Goal: Book appointment/travel/reservation

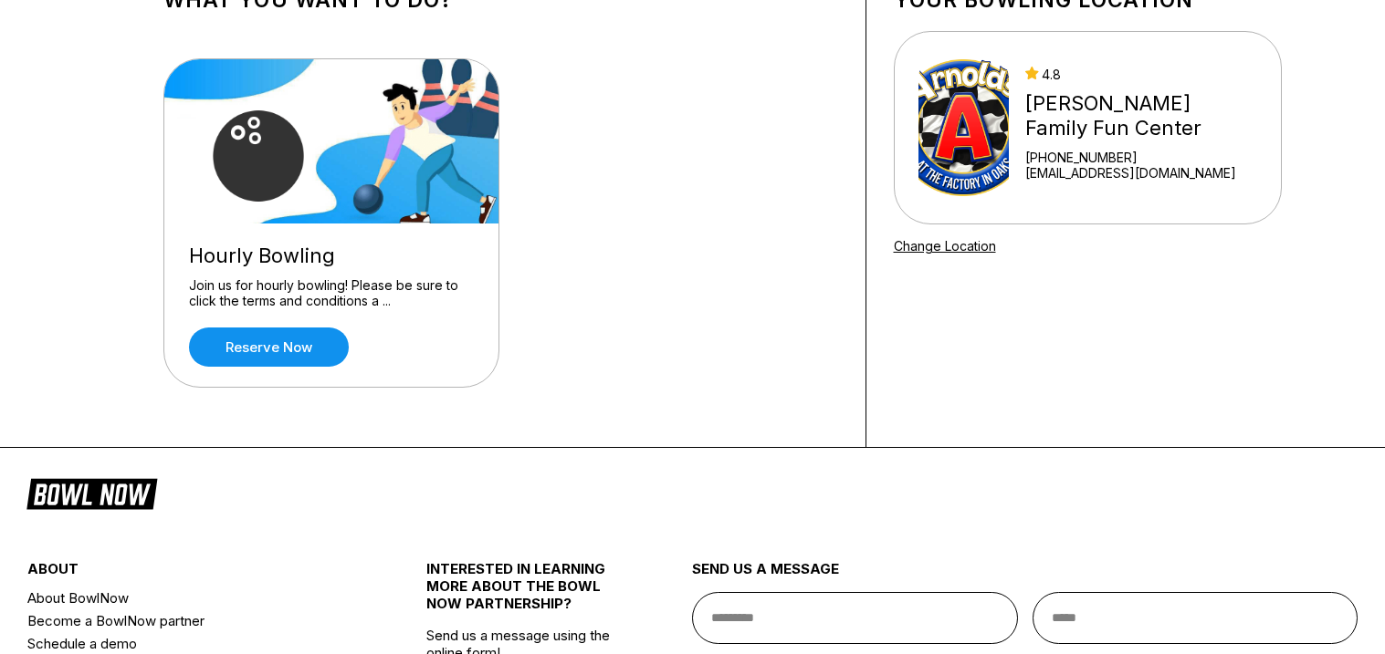
click at [0, 352] on div "What you want to do? Hourly Bowling Join us for hourly bowling! Please be sure …" at bounding box center [692, 196] width 1385 height 503
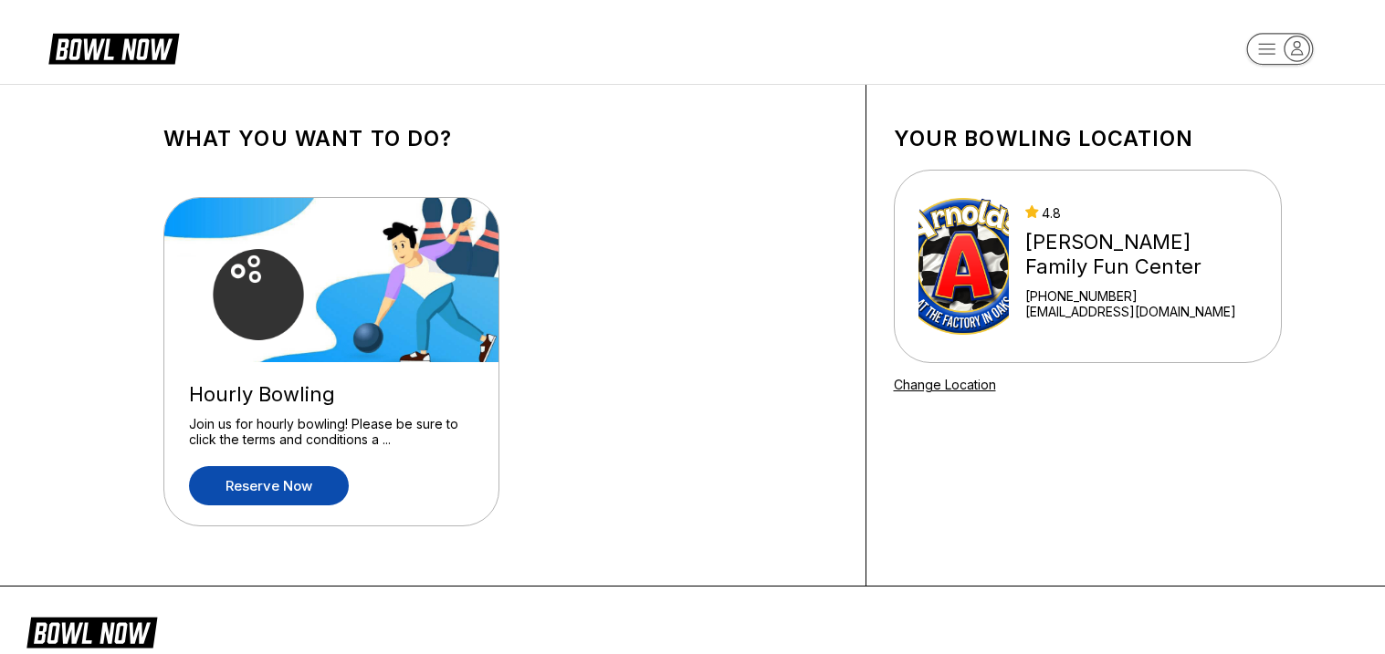
click at [250, 496] on link "Reserve now" at bounding box center [269, 485] width 160 height 39
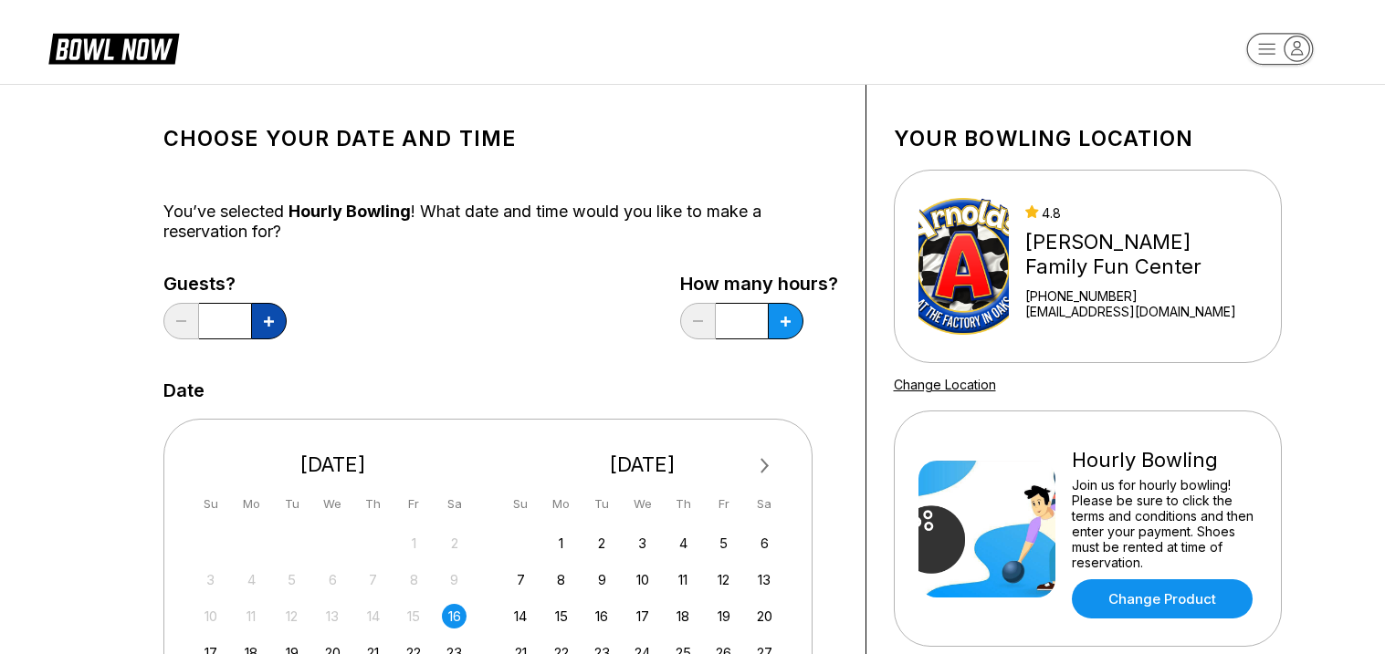
click at [264, 321] on icon at bounding box center [269, 322] width 10 height 10
type input "*"
click at [274, 317] on icon at bounding box center [269, 322] width 10 height 10
click at [274, 321] on icon at bounding box center [269, 322] width 10 height 10
type input "*"
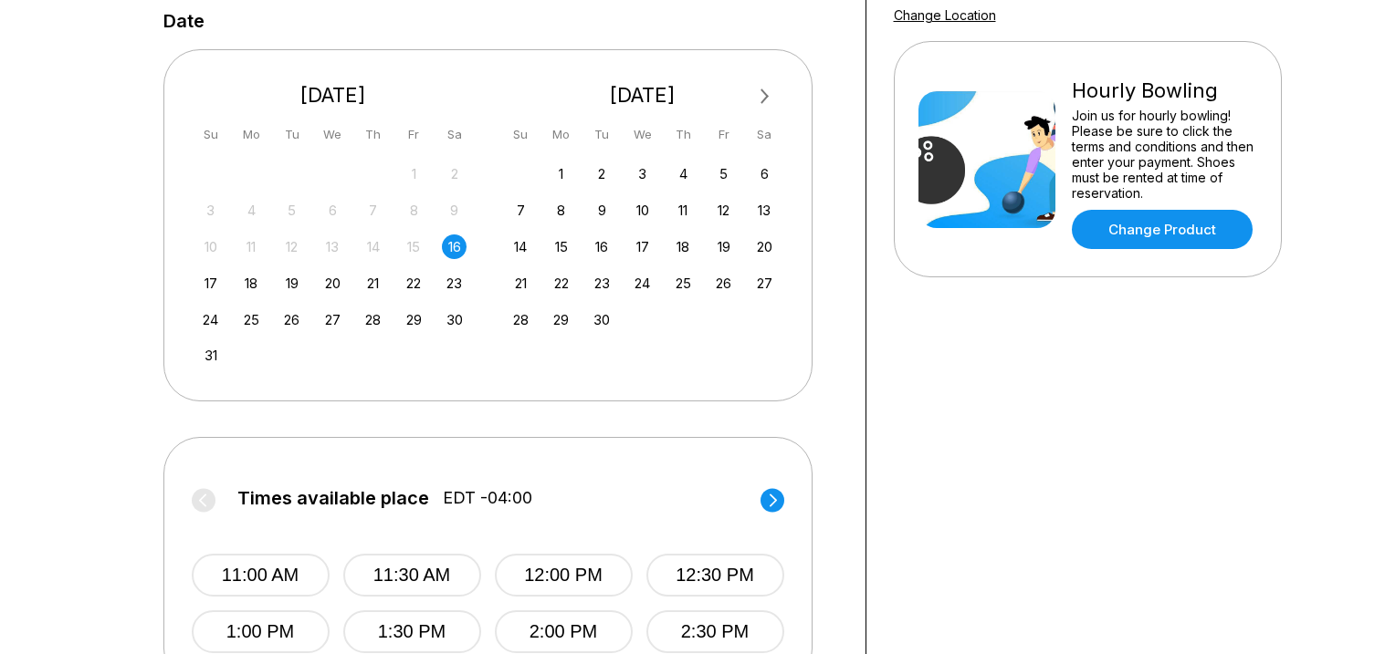
scroll to position [737, 0]
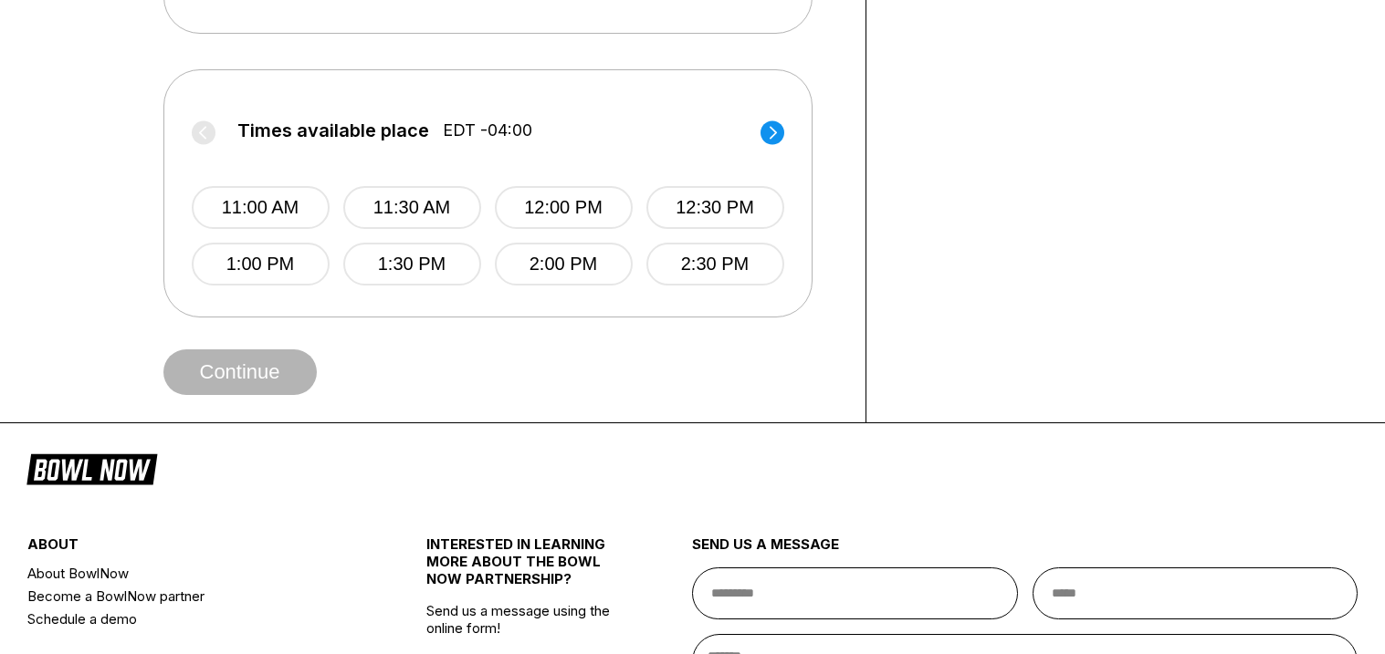
click at [299, 452] on footer "about About BowlNow Become a BowlNow partner Schedule a demo INTERESTED IN LEAR…" at bounding box center [692, 654] width 1385 height 462
click at [639, 443] on footer "about About BowlNow Become a BowlNow partner Schedule a demo INTERESTED IN LEAR…" at bounding box center [692, 654] width 1385 height 462
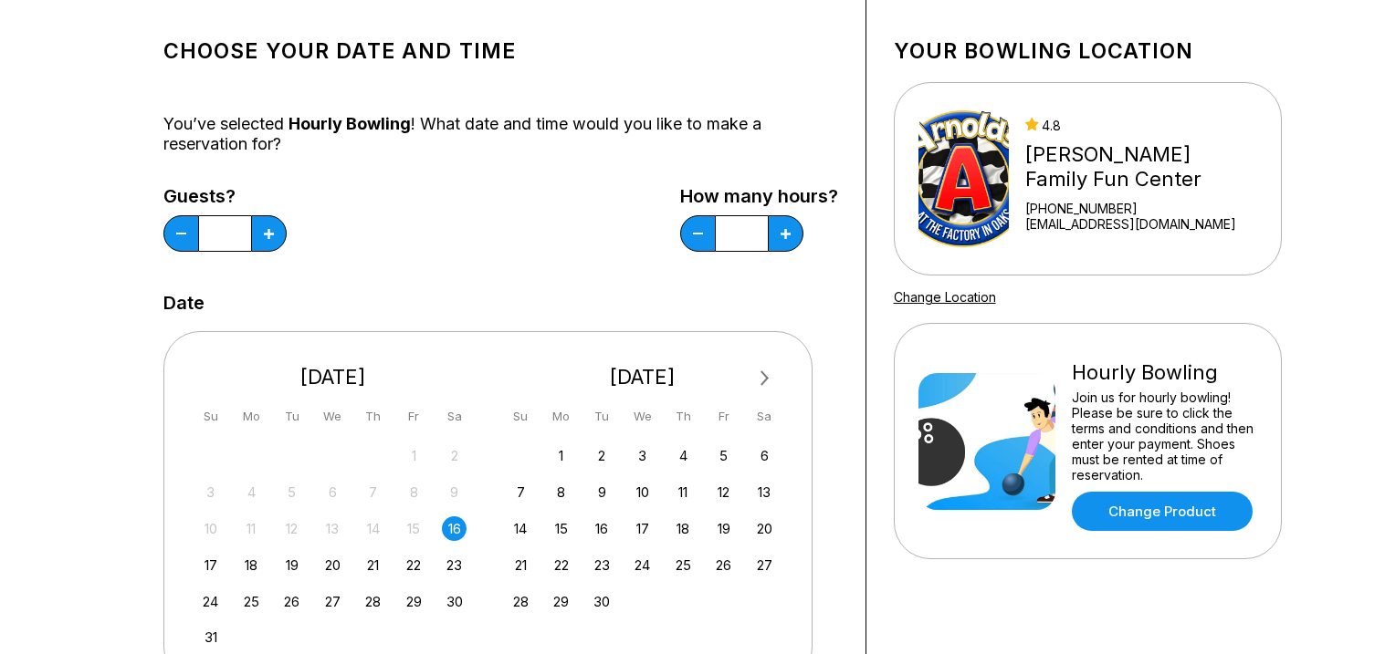
scroll to position [72, 0]
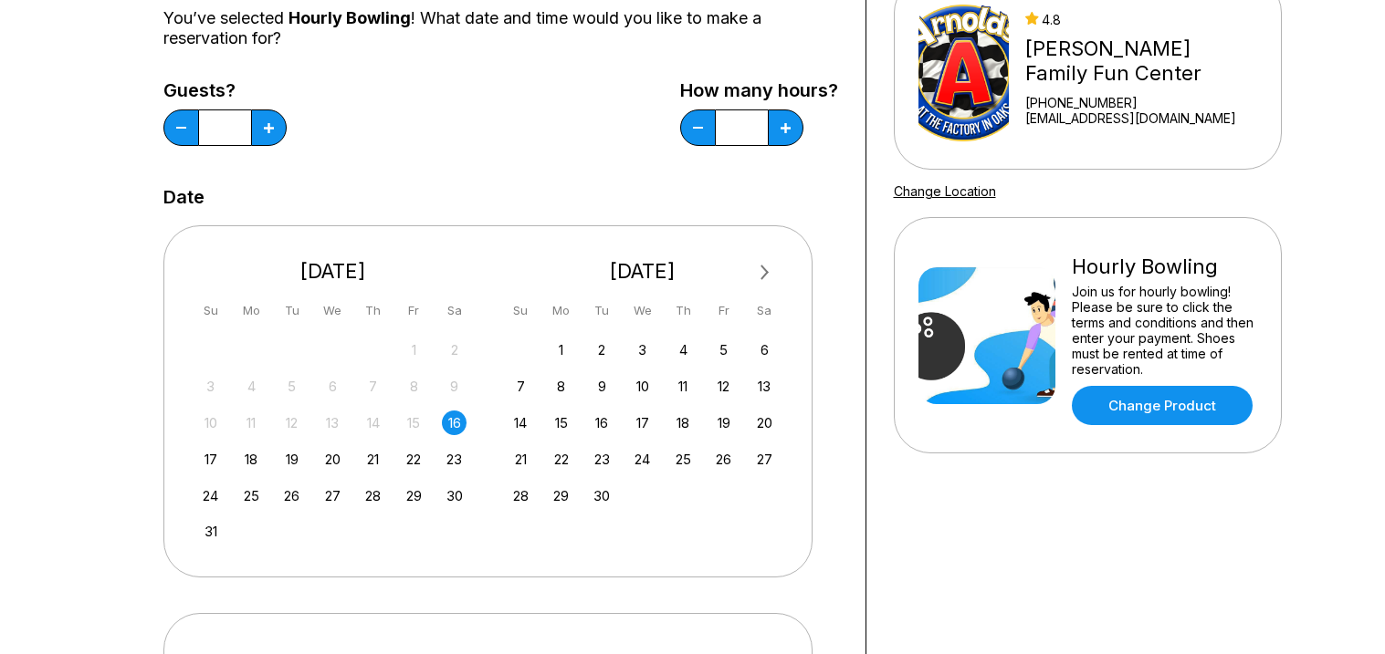
click at [592, 123] on div "Choose your Date and time You’ve selected Hourly Bowling ! What date and time w…" at bounding box center [500, 429] width 674 height 1020
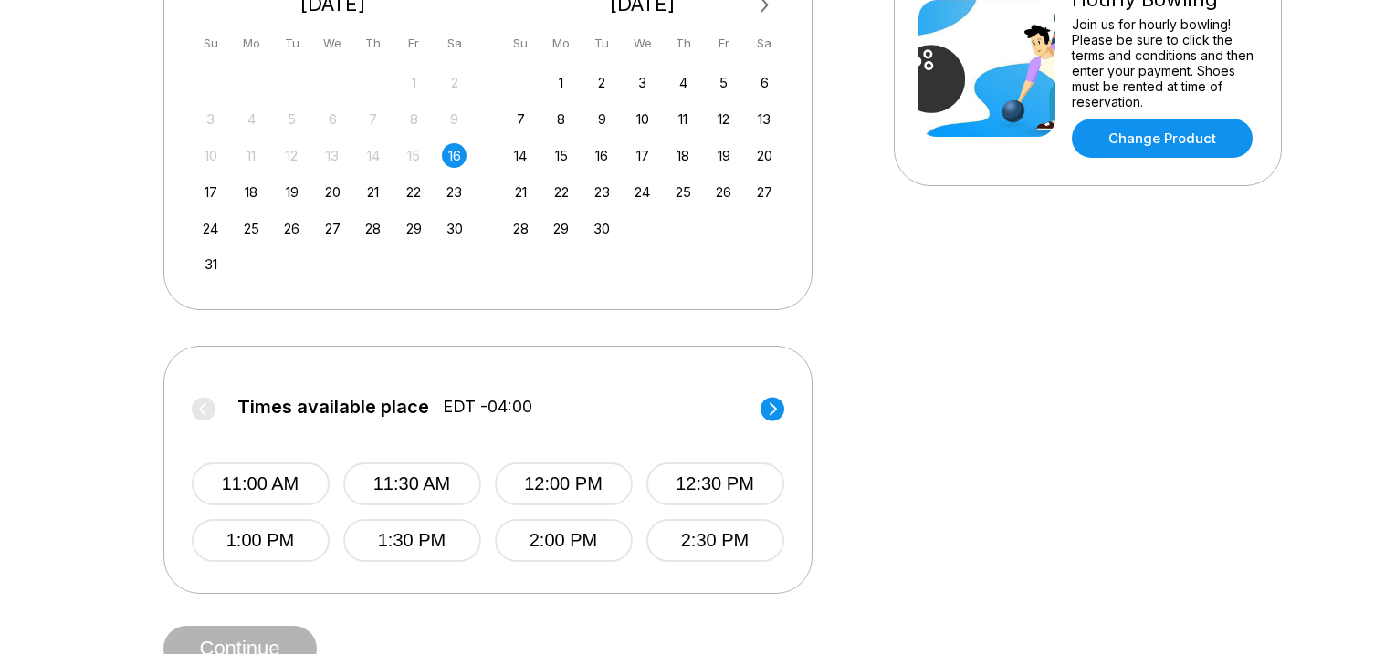
scroll to position [465, 0]
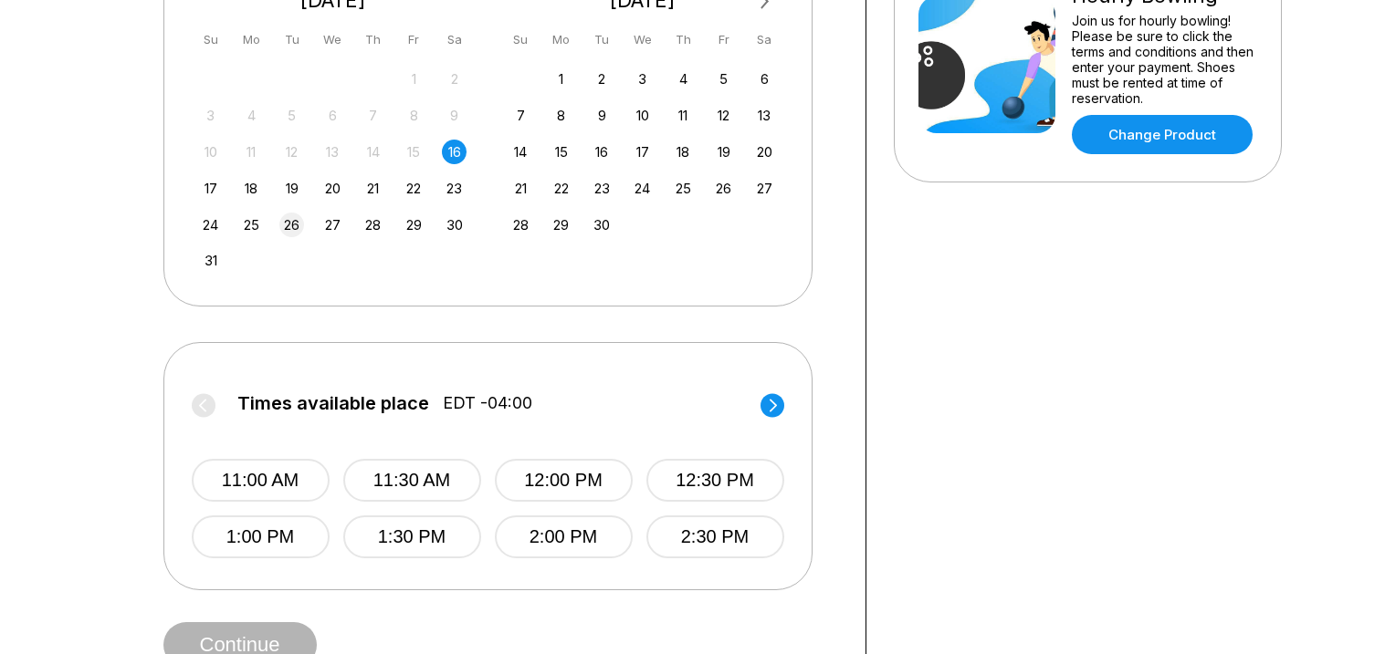
click at [298, 230] on div "26" at bounding box center [291, 225] width 25 height 25
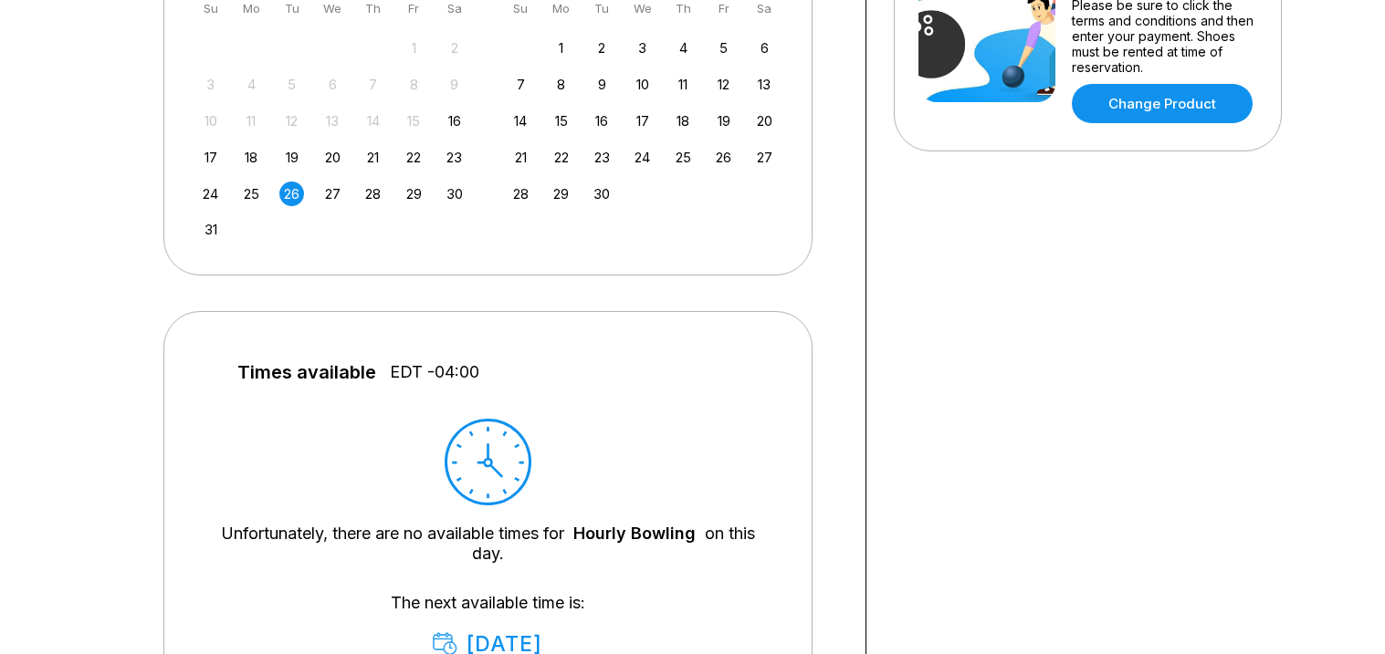
scroll to position [500, 0]
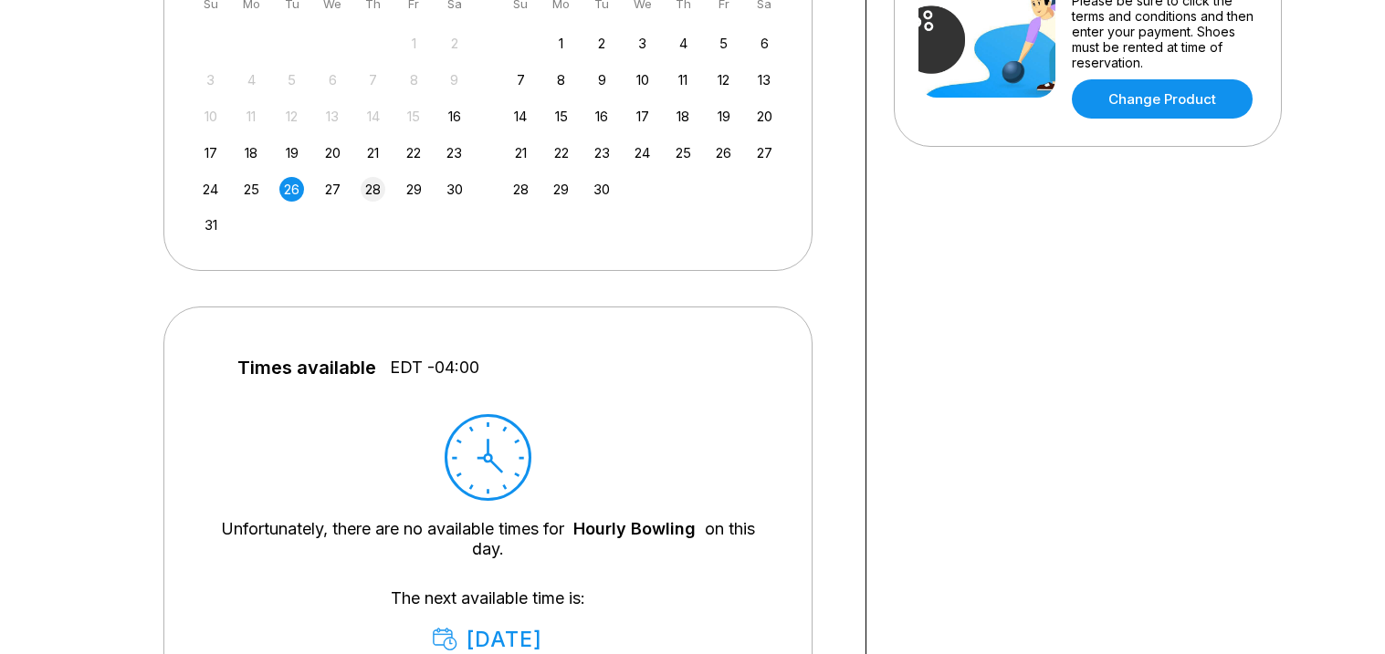
click at [371, 185] on div "28" at bounding box center [373, 189] width 25 height 25
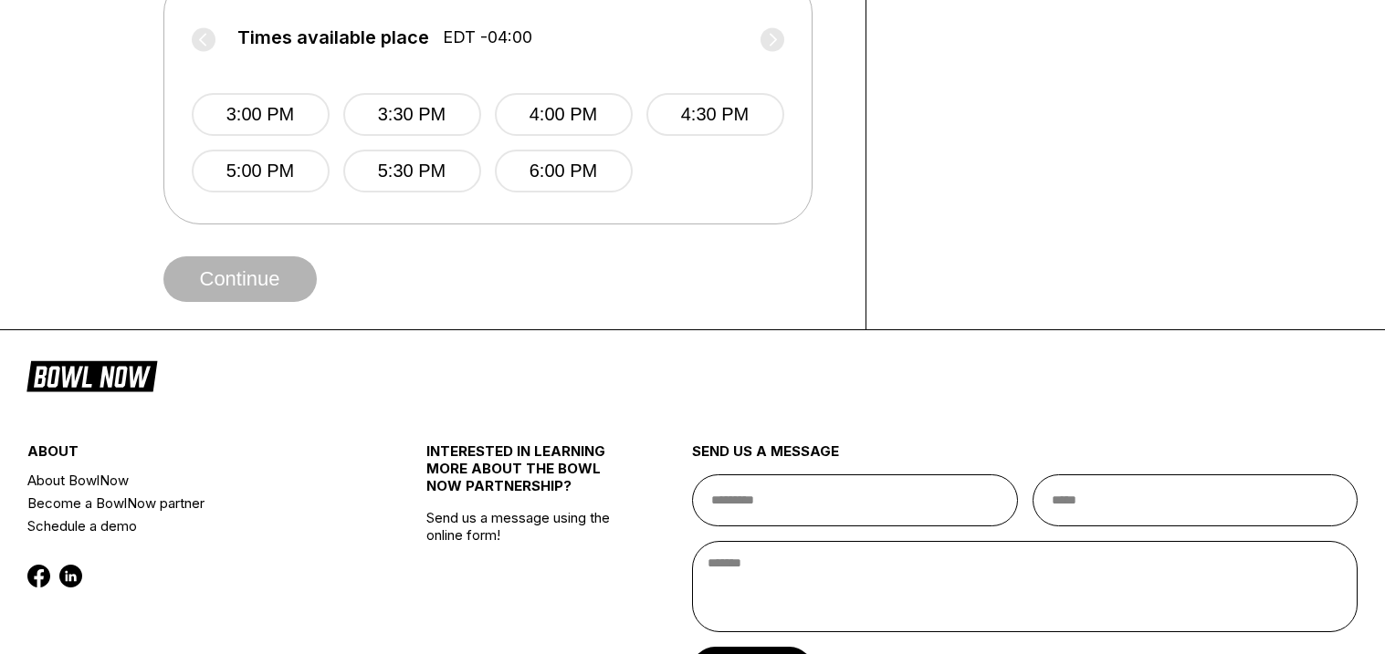
scroll to position [848, 0]
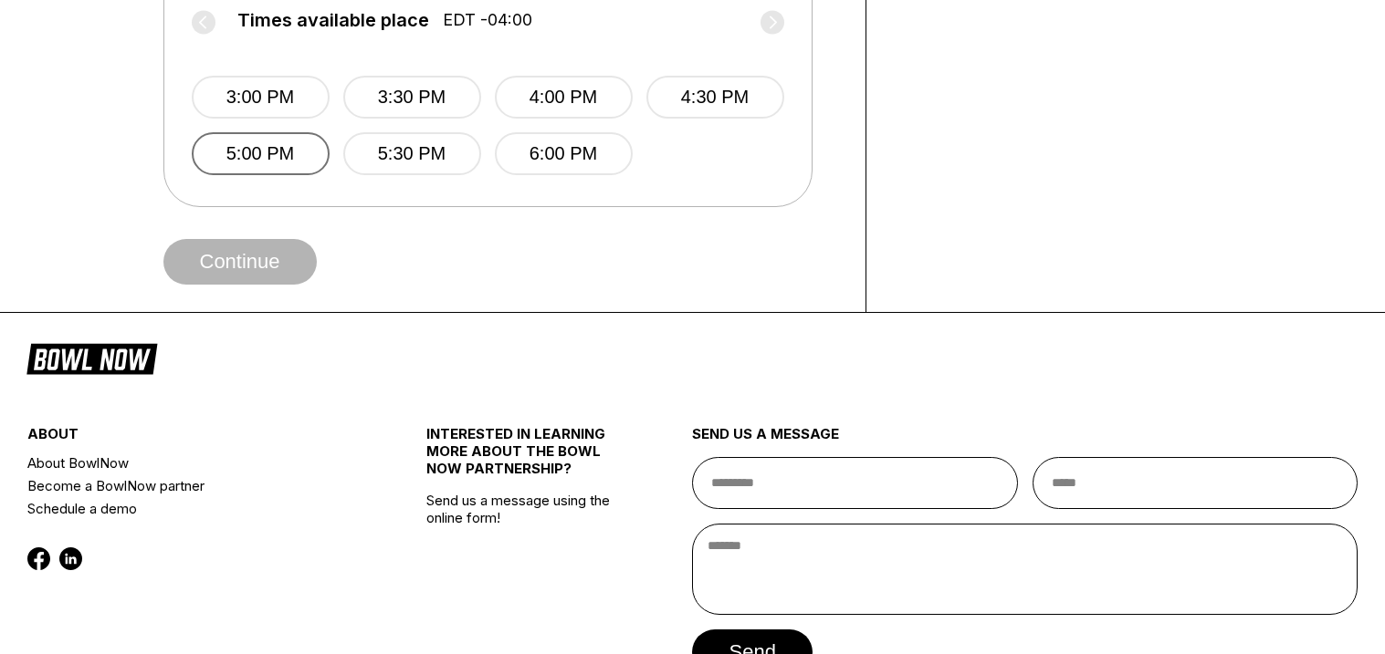
click at [295, 151] on button "5:00 PM" at bounding box center [261, 153] width 138 height 43
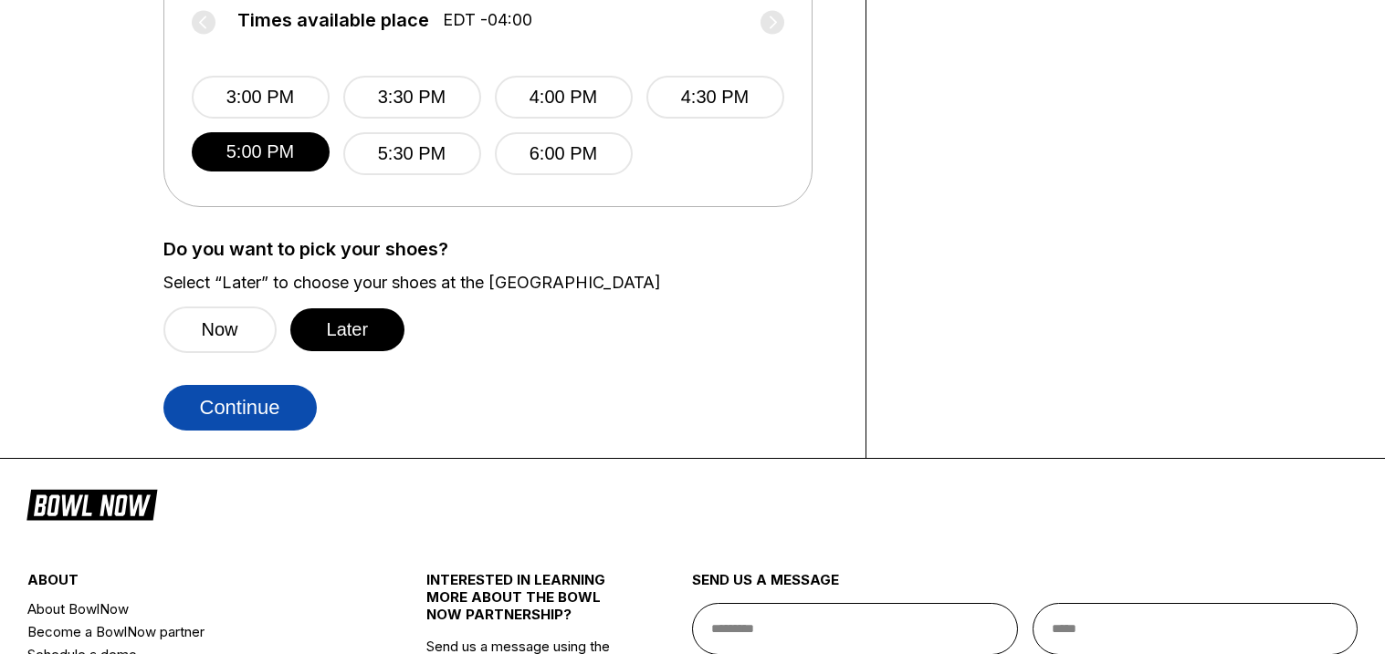
click at [277, 419] on button "Continue" at bounding box center [239, 408] width 153 height 46
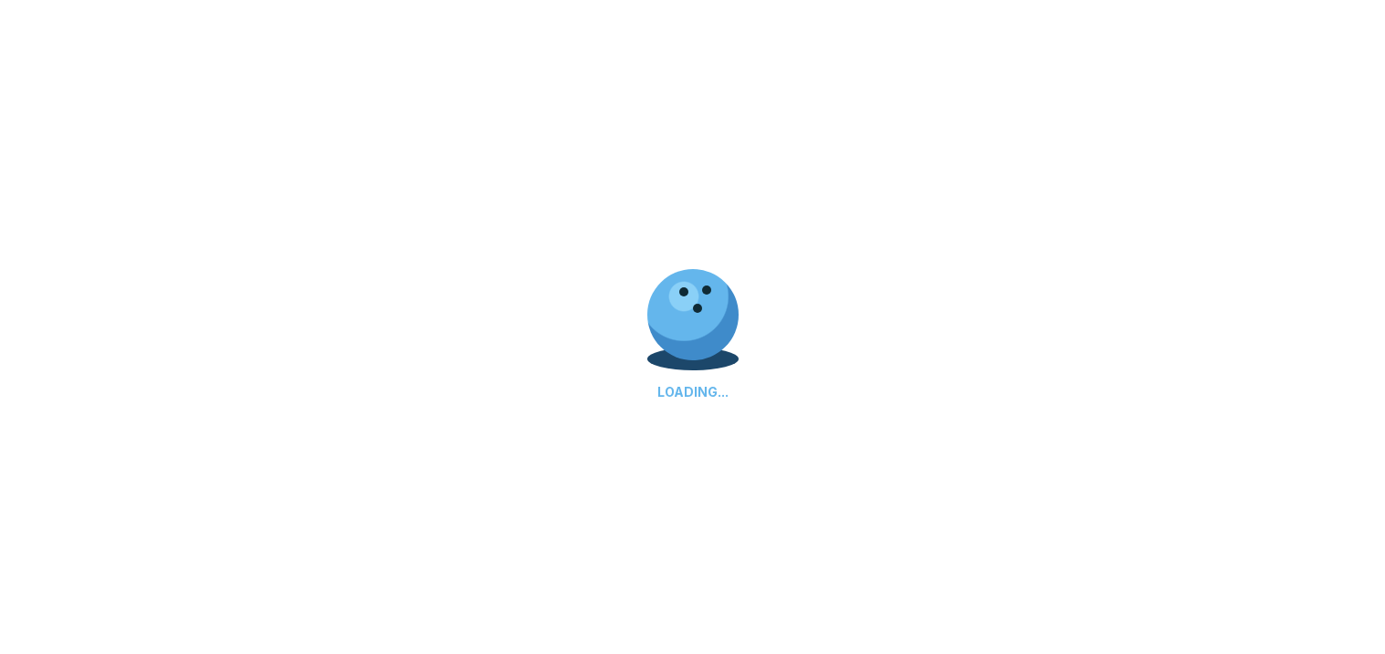
select select "**"
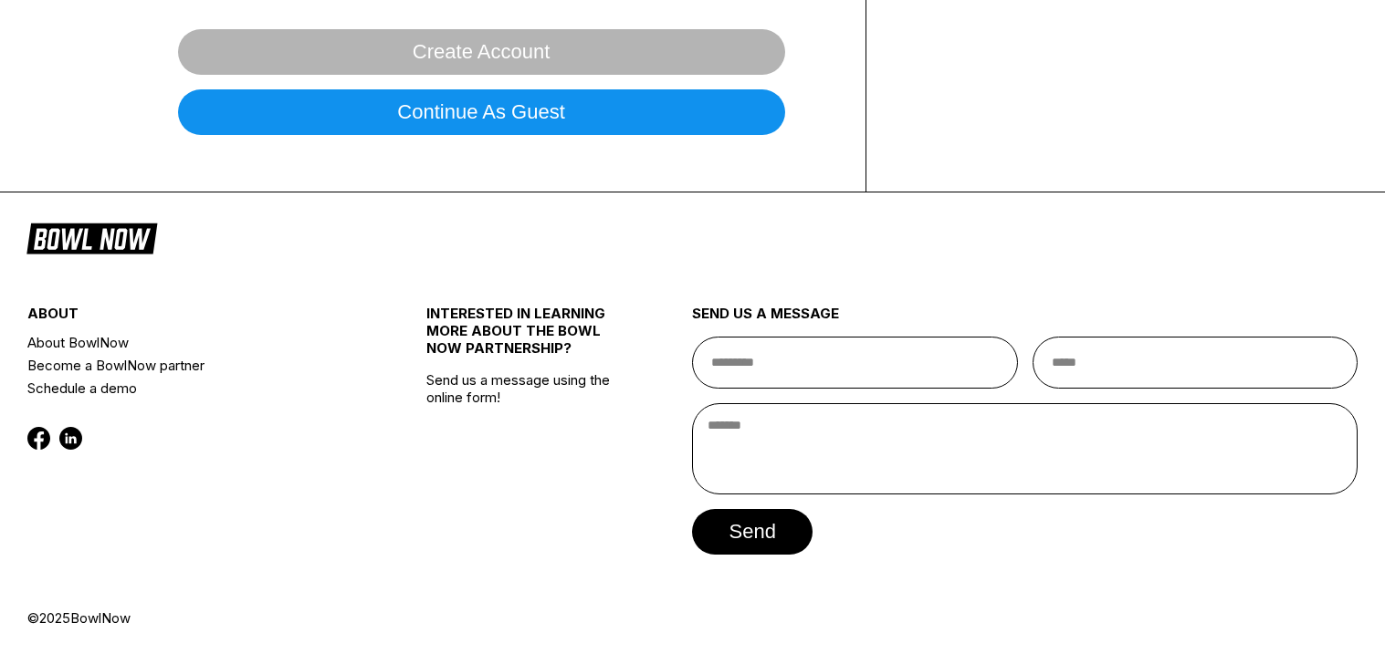
scroll to position [0, 0]
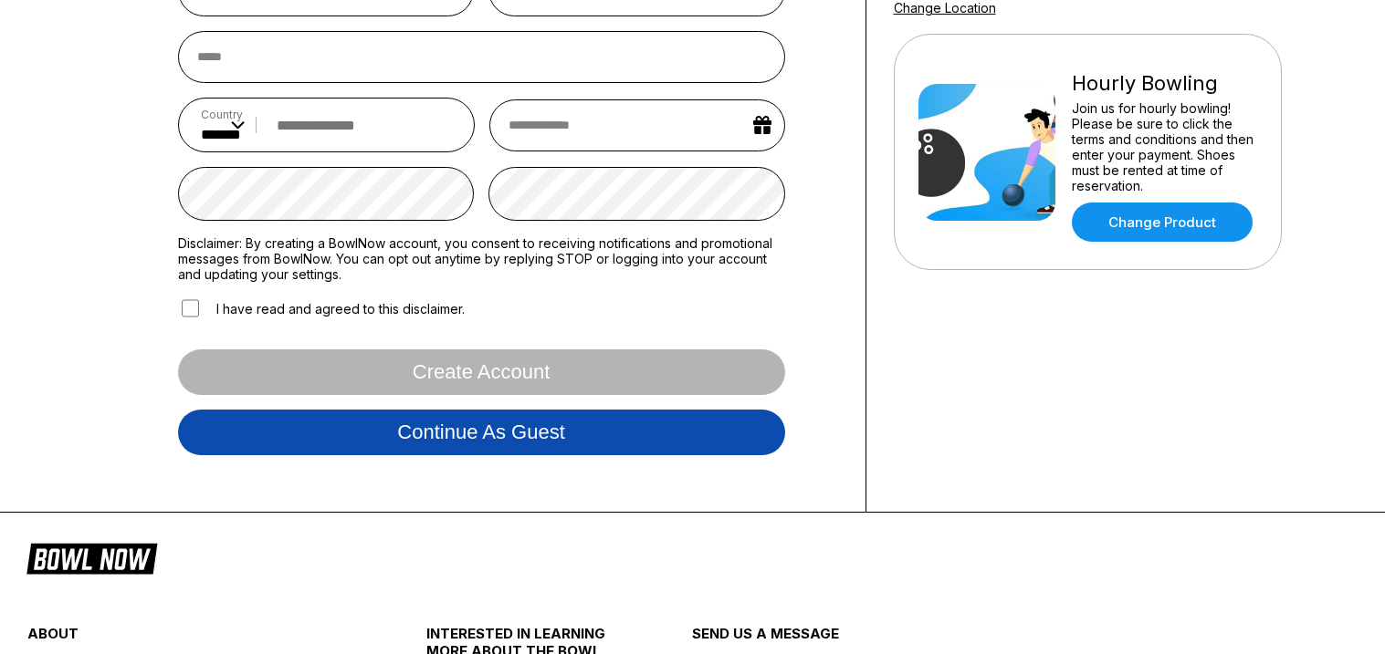
click at [573, 443] on button "Continue as guest" at bounding box center [481, 433] width 607 height 46
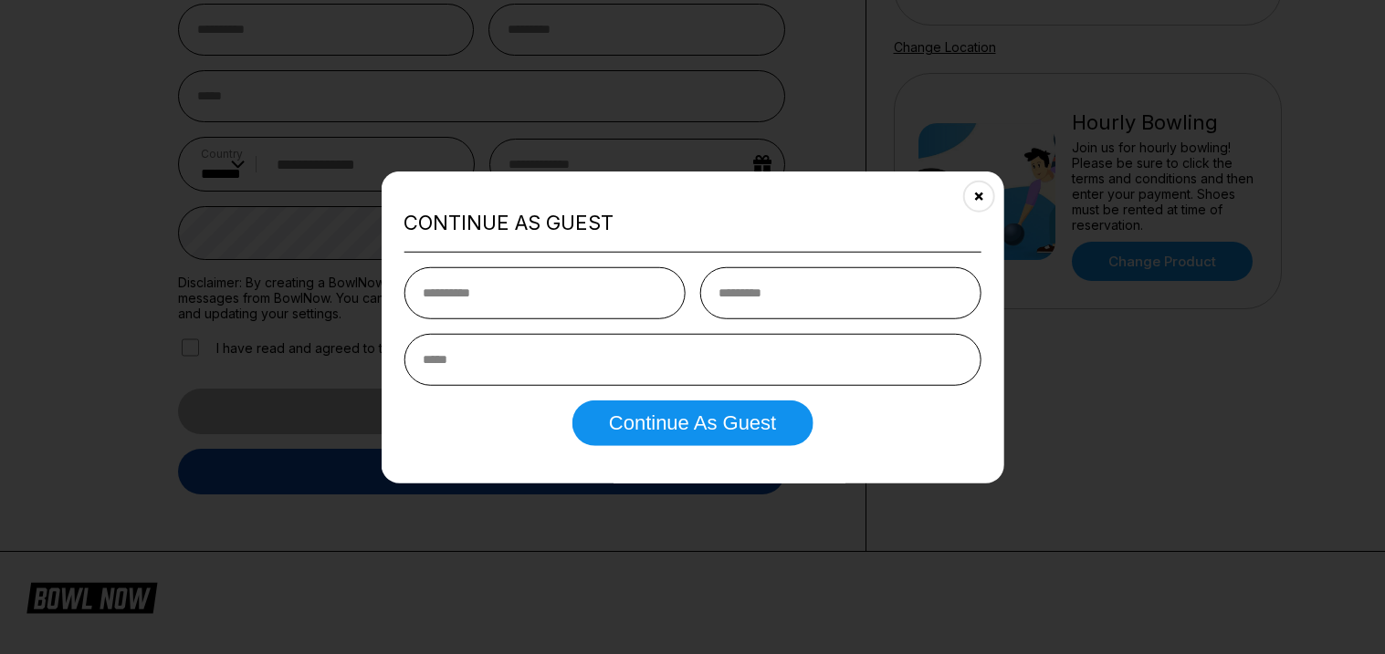
type input "*****"
type input "***"
click at [679, 382] on input "email" at bounding box center [692, 360] width 578 height 52
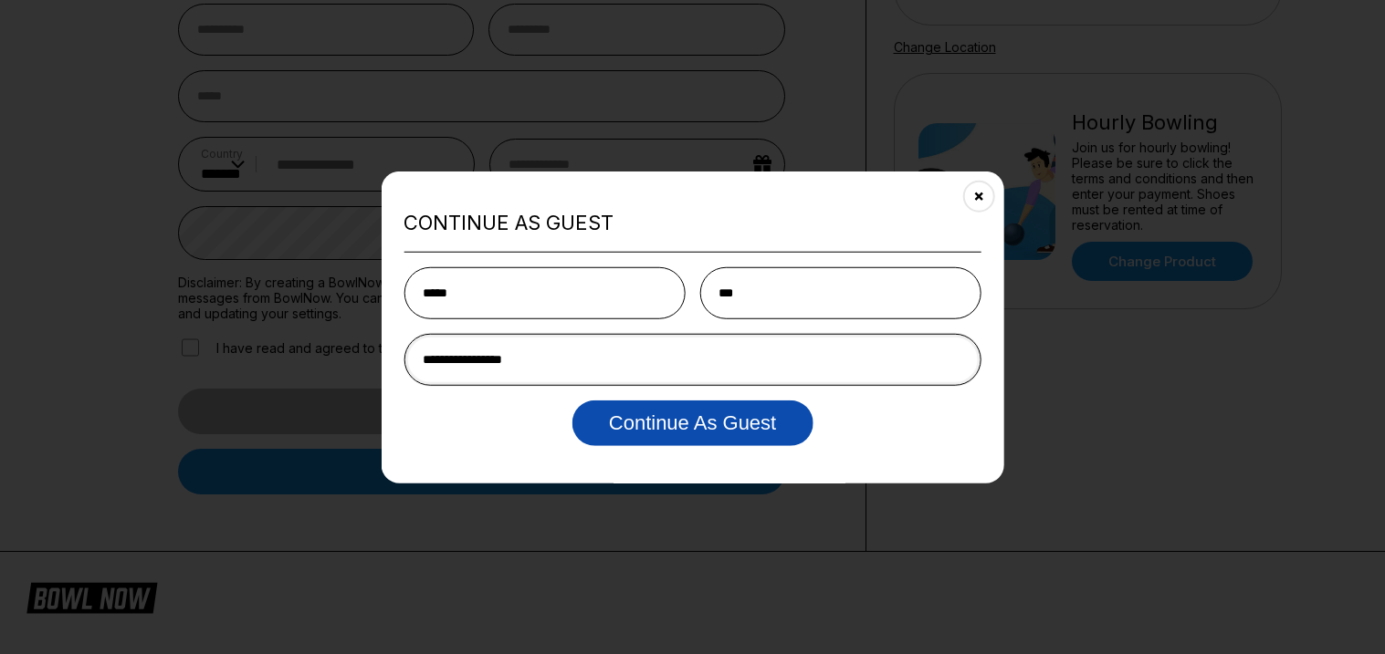
type input "**********"
click at [745, 443] on button "Continue as Guest" at bounding box center [692, 424] width 240 height 46
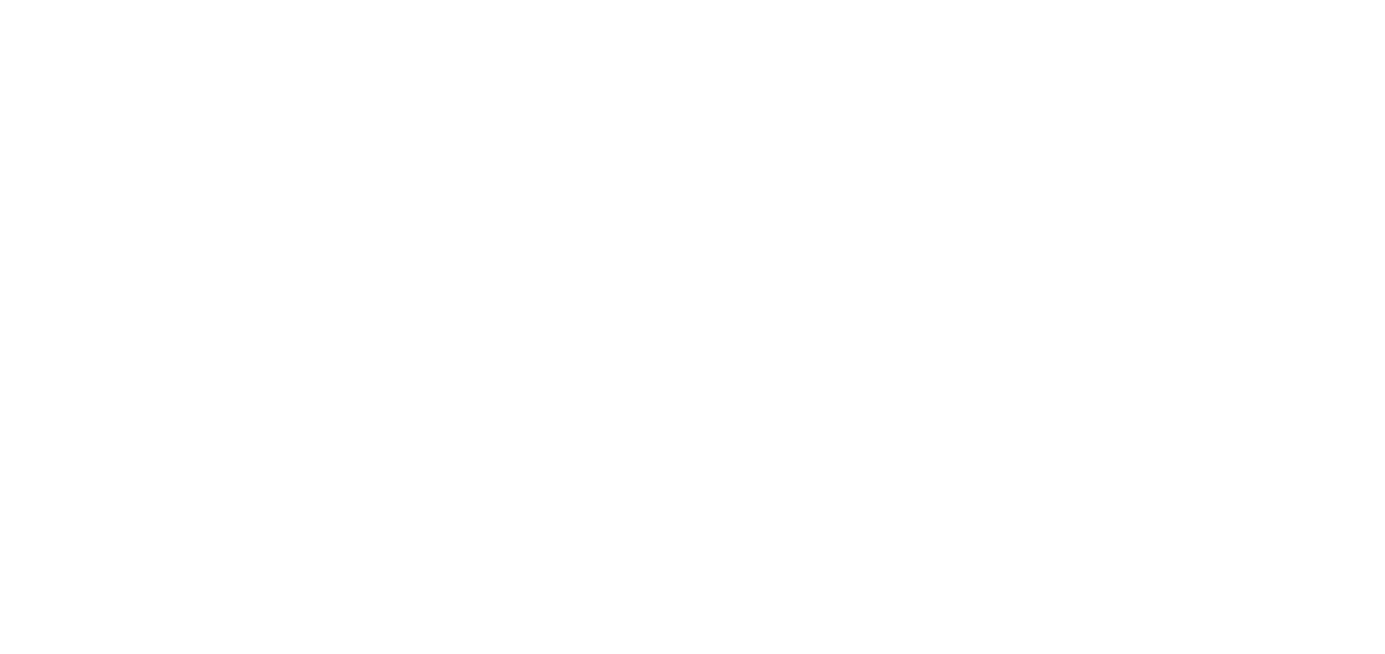
scroll to position [0, 0]
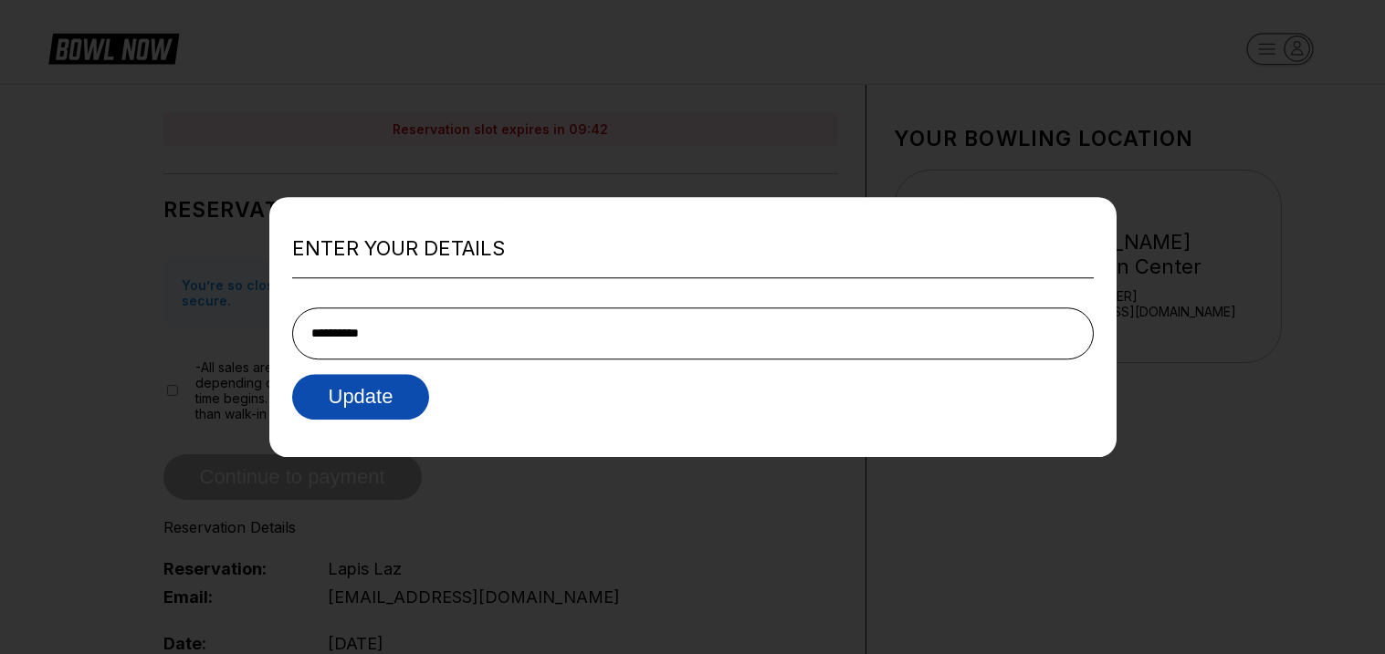
type input "**********"
click at [382, 379] on button "Update" at bounding box center [361, 397] width 138 height 46
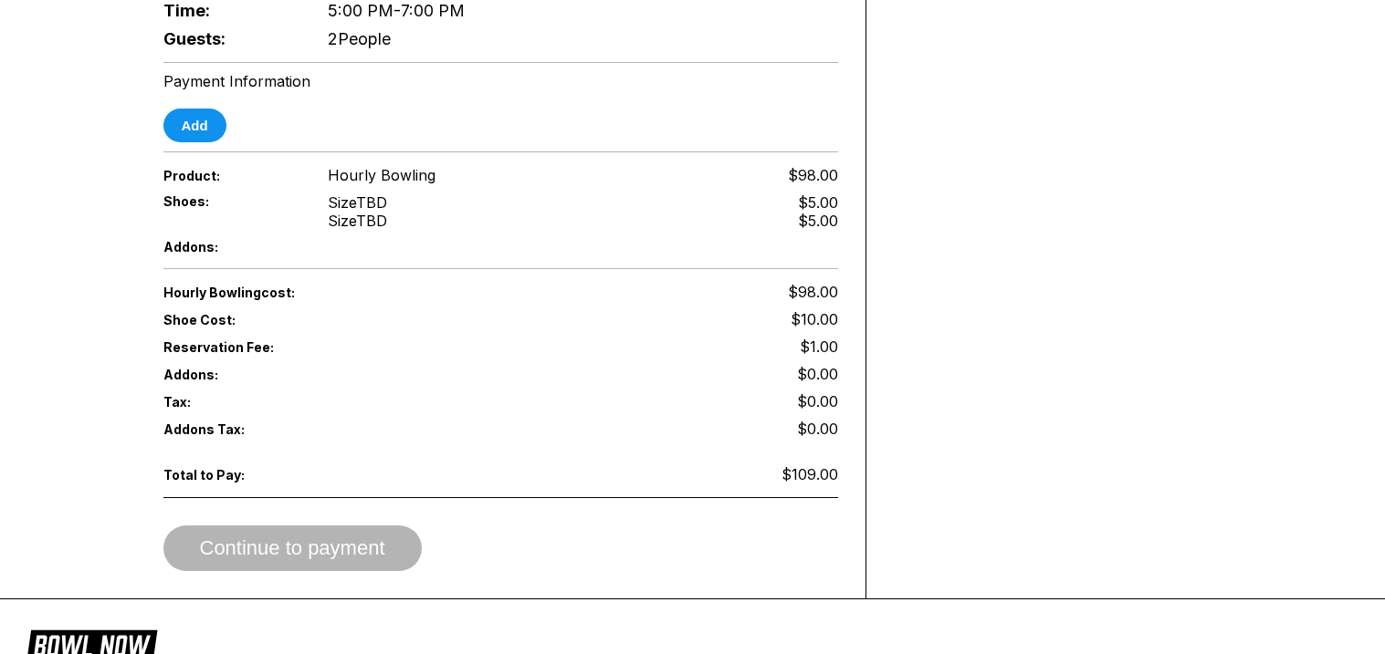
scroll to position [691, 0]
